Goal: Transaction & Acquisition: Purchase product/service

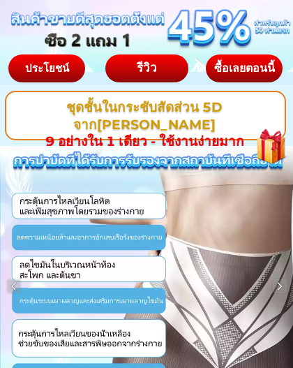
click at [270, 152] on div at bounding box center [271, 141] width 58 height 59
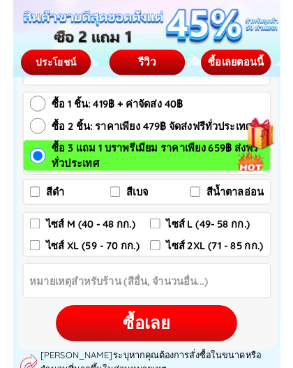
scroll to position [8420, 0]
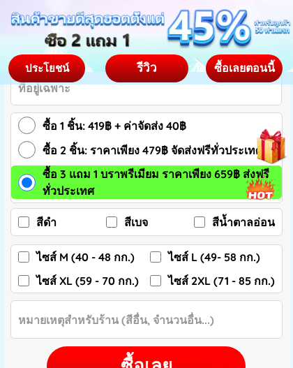
click at [268, 150] on div at bounding box center [271, 141] width 56 height 57
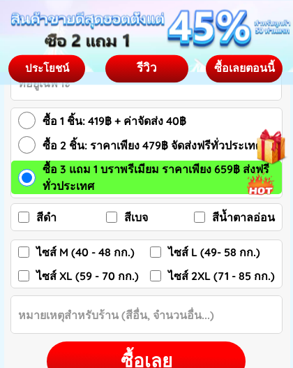
scroll to position [8425, 0]
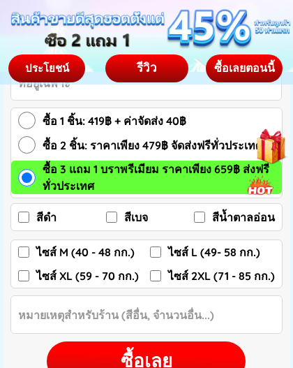
click at [26, 149] on input "ซื้อ 2 ชิ้น: ราคาเพียง 479฿ จัดส่งฟรีทั่วประเทศ" at bounding box center [26, 144] width 17 height 17
radio input "true"
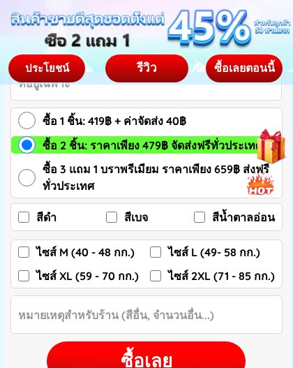
click at [23, 246] on input "ไซส์ M (40 - 48 กก.)" at bounding box center [23, 251] width 11 height 11
checkbox input "true"
click at [119, 211] on label "สีเบจ" at bounding box center [150, 217] width 88 height 22
click at [117, 211] on input "สีเบจ" at bounding box center [111, 216] width 11 height 11
checkbox input "true"
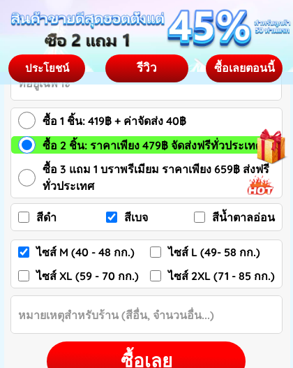
click at [229, 318] on input "Input Order notes" at bounding box center [146, 314] width 271 height 37
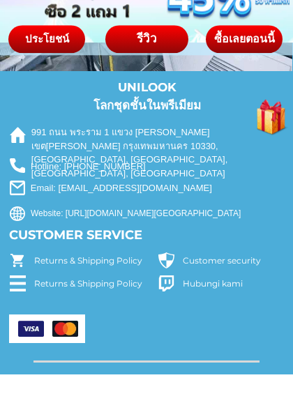
scroll to position [9110, 0]
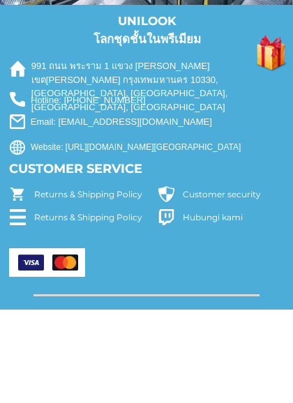
click at [59, 187] on p "Hotline: [PHONE_NUMBER]" at bounding box center [137, 194] width 212 height 14
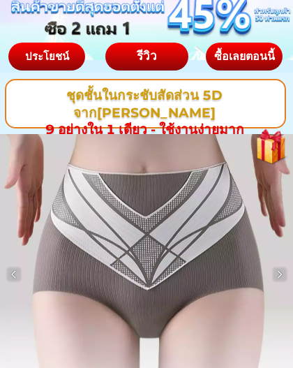
scroll to position [0, 0]
